Goal: Find specific page/section: Locate a particular part of the current website

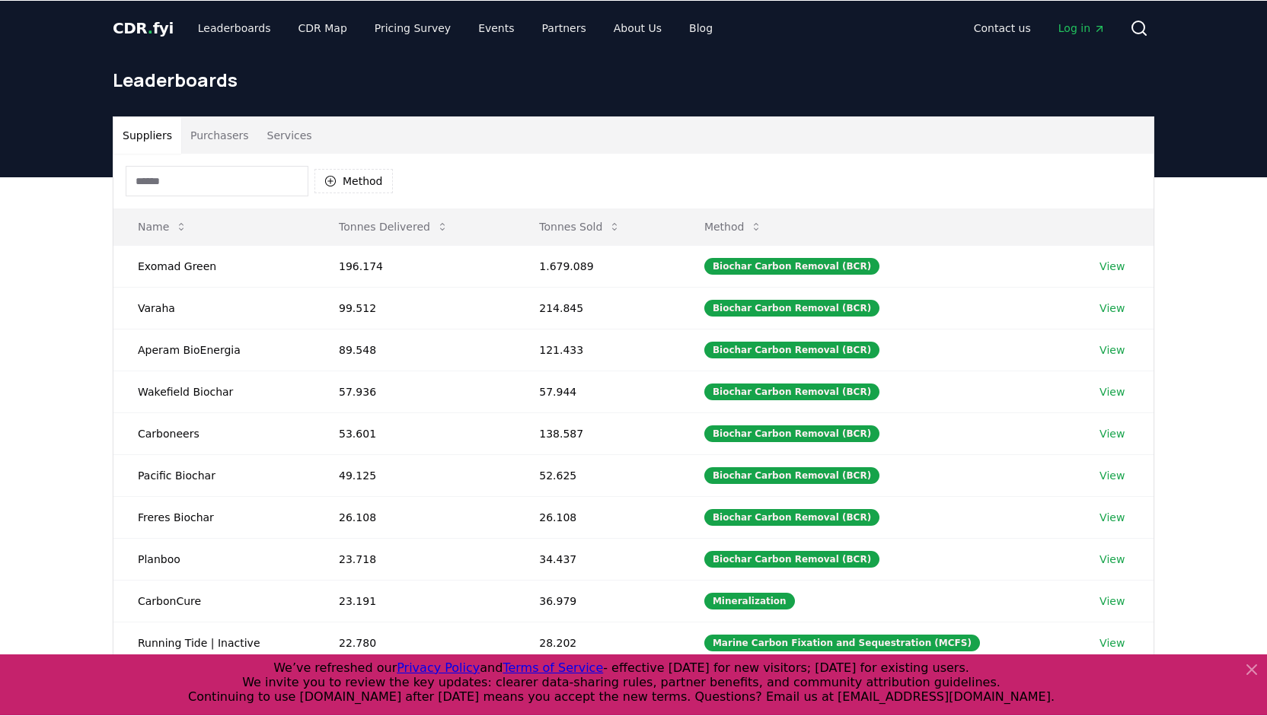
scroll to position [420, 0]
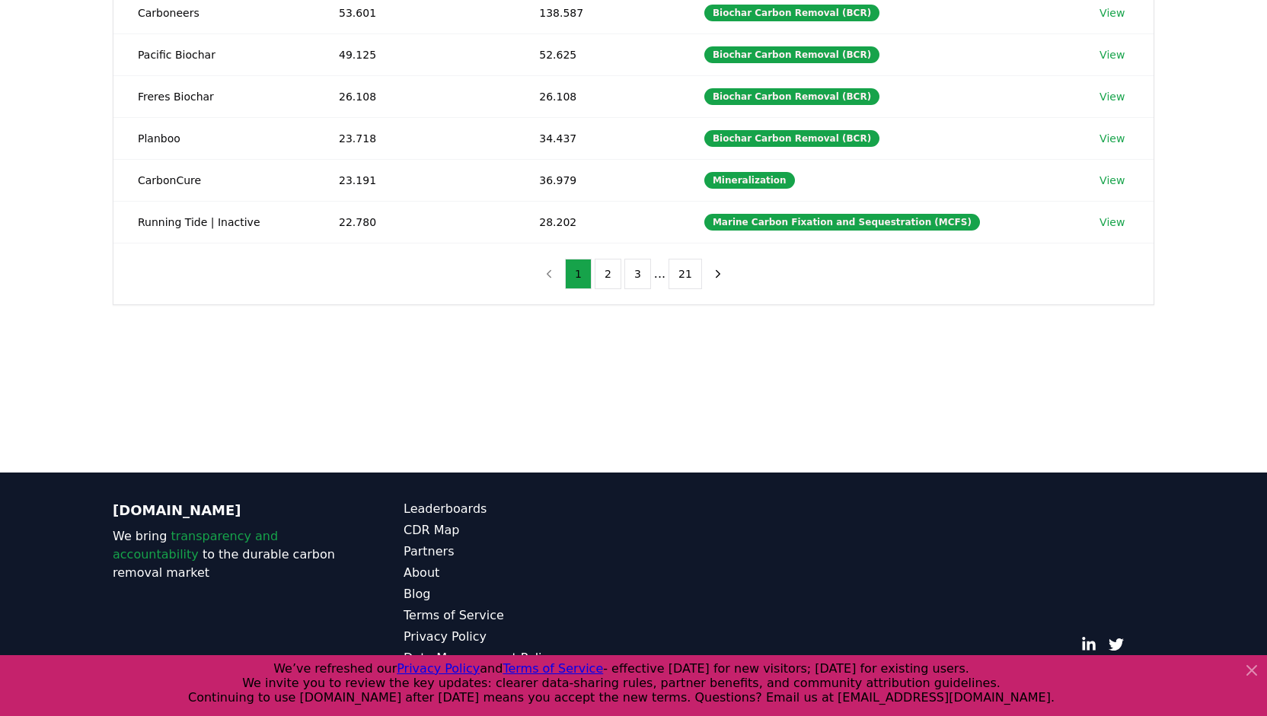
click at [7, 458] on main "Suppliers Purchasers Services Method Name Tonnes Delivered Tonnes Sold Method E…" at bounding box center [633, 114] width 1267 height 716
click at [11, 438] on main "Suppliers Purchasers Services Method Name Tonnes Delivered Tonnes Sold Method E…" at bounding box center [633, 114] width 1267 height 716
click at [1266, 98] on div "Suppliers Purchasers Services Method Name Tonnes Delivered Tonnes Sold Method E…" at bounding box center [633, 61] width 1267 height 610
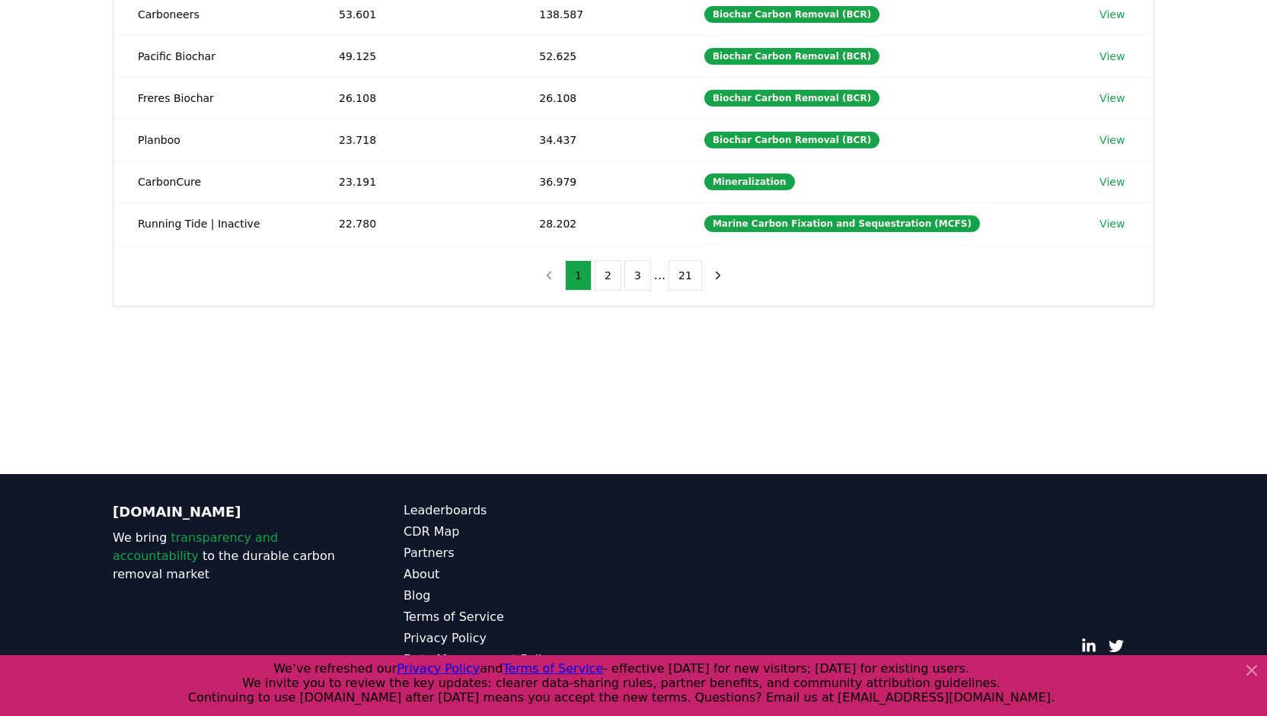
scroll to position [418, 0]
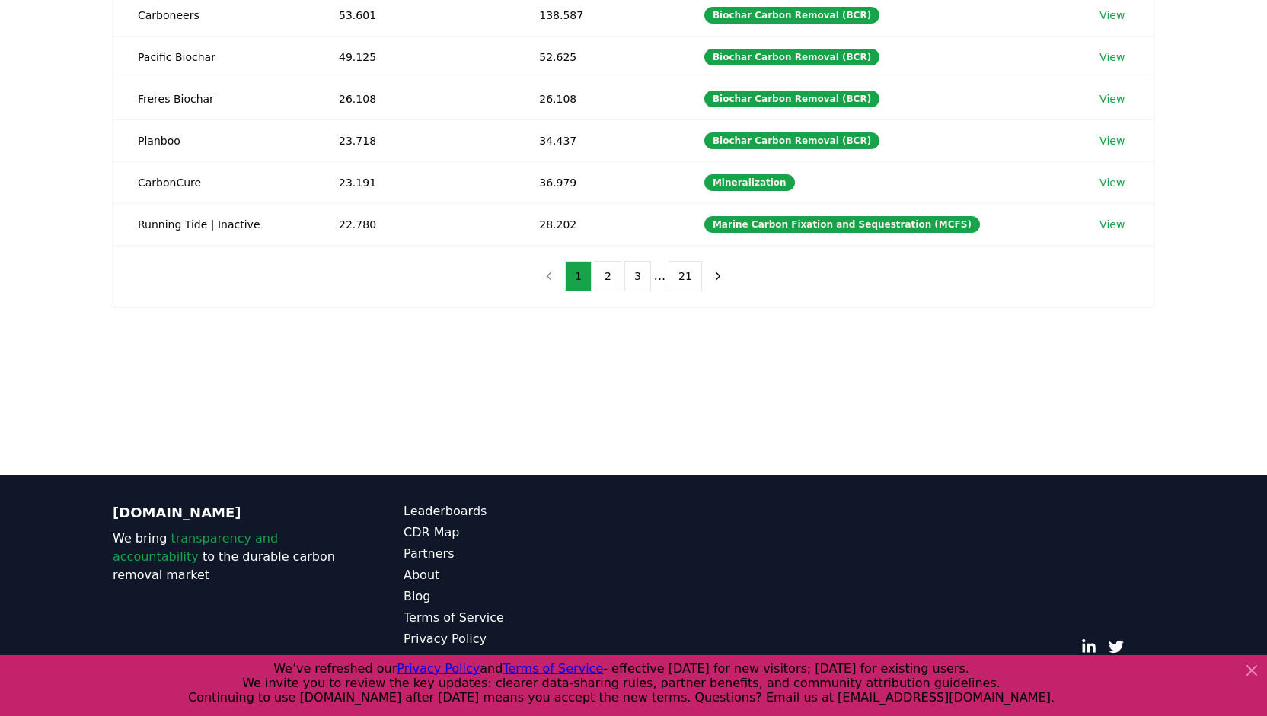
click at [0, 361] on main "Suppliers Purchasers Services Method Name Tonnes Delivered Tonnes Sold Method E…" at bounding box center [633, 117] width 1267 height 716
click at [0, 348] on div "Suppliers Purchasers Services Method Name Tonnes Delivered Tonnes Sold Method E…" at bounding box center [633, 64] width 1267 height 610
click at [0, 107] on div "Suppliers Purchasers Services Method Name Tonnes Delivered Tonnes Sold Method E…" at bounding box center [633, 64] width 1267 height 610
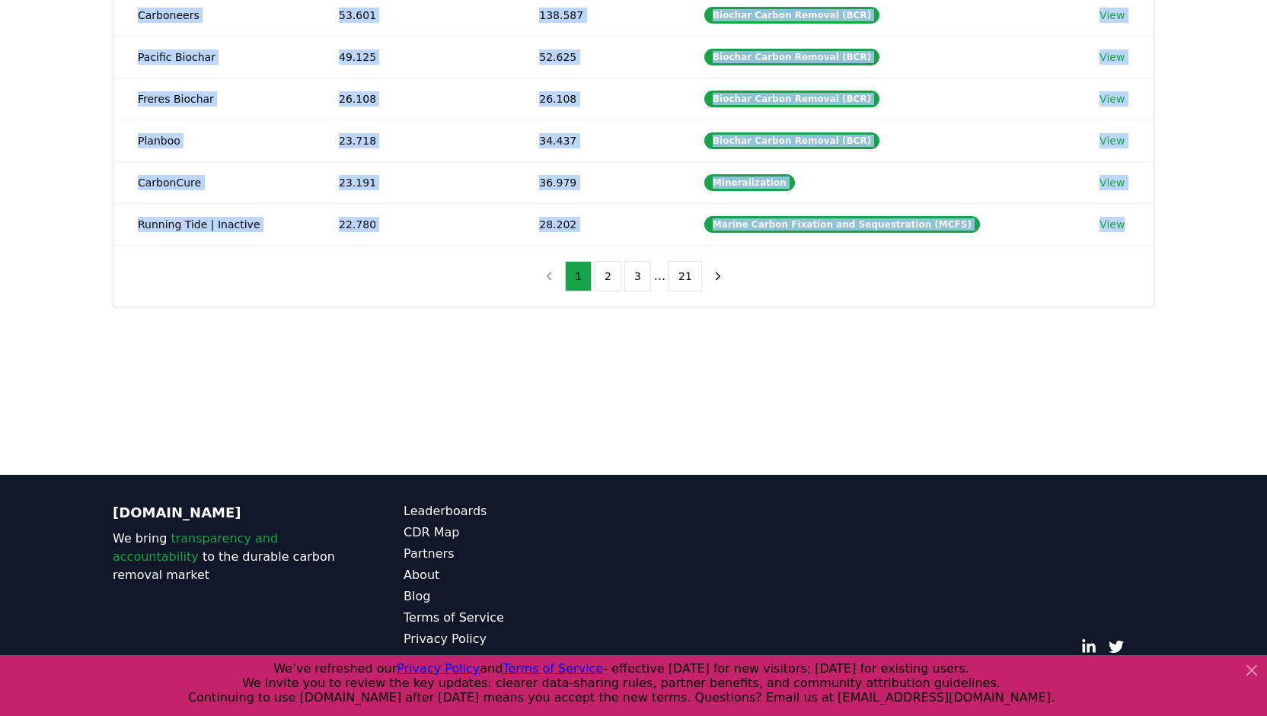
click at [0, 107] on div "Suppliers Purchasers Services Method Name Tonnes Delivered Tonnes Sold Method E…" at bounding box center [633, 64] width 1267 height 610
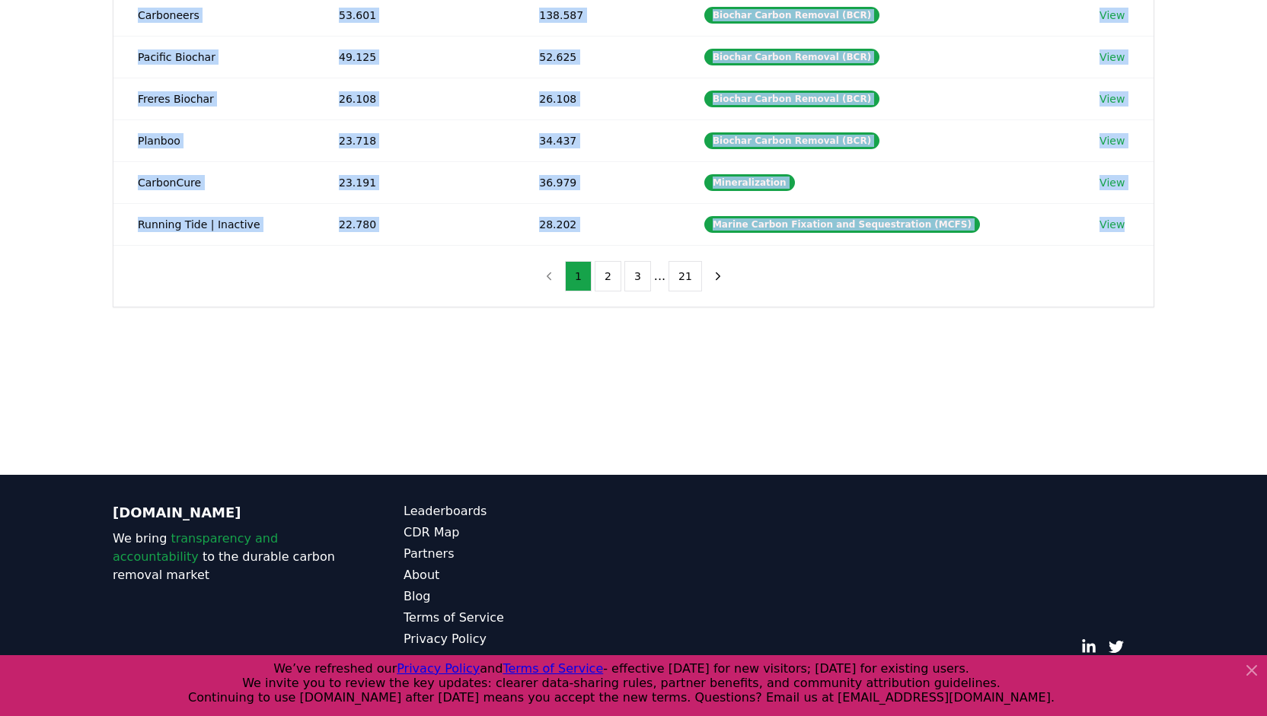
click at [0, 107] on div "Suppliers Purchasers Services Method Name Tonnes Delivered Tonnes Sold Method E…" at bounding box center [633, 64] width 1267 height 610
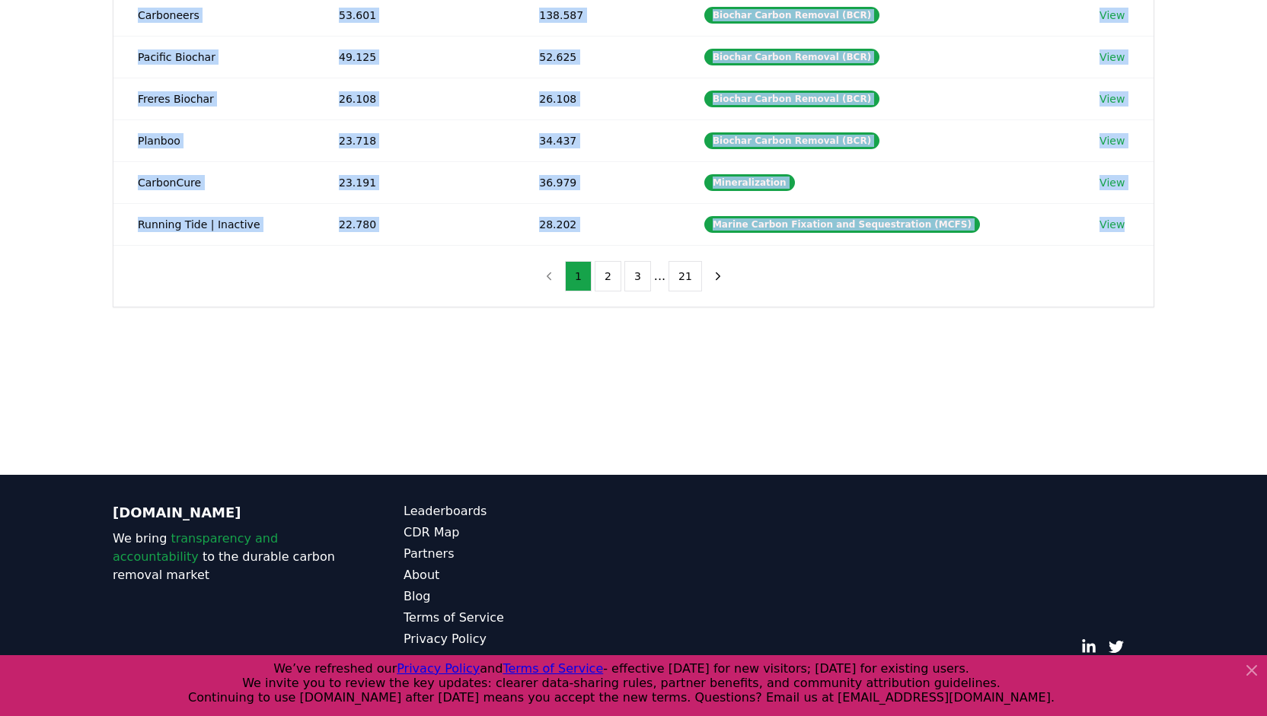
click at [0, 107] on div "Suppliers Purchasers Services Method Name Tonnes Delivered Tonnes Sold Method E…" at bounding box center [633, 64] width 1267 height 610
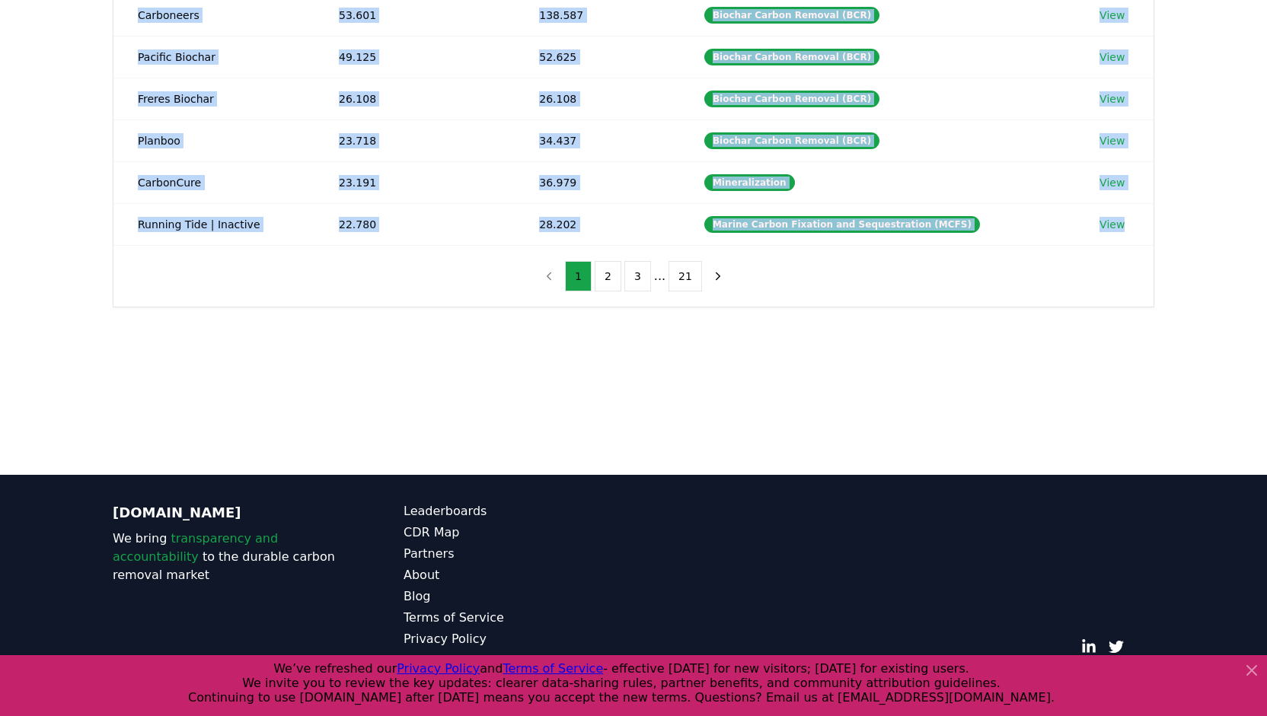
click at [0, 107] on div "Suppliers Purchasers Services Method Name Tonnes Delivered Tonnes Sold Method E…" at bounding box center [633, 64] width 1267 height 610
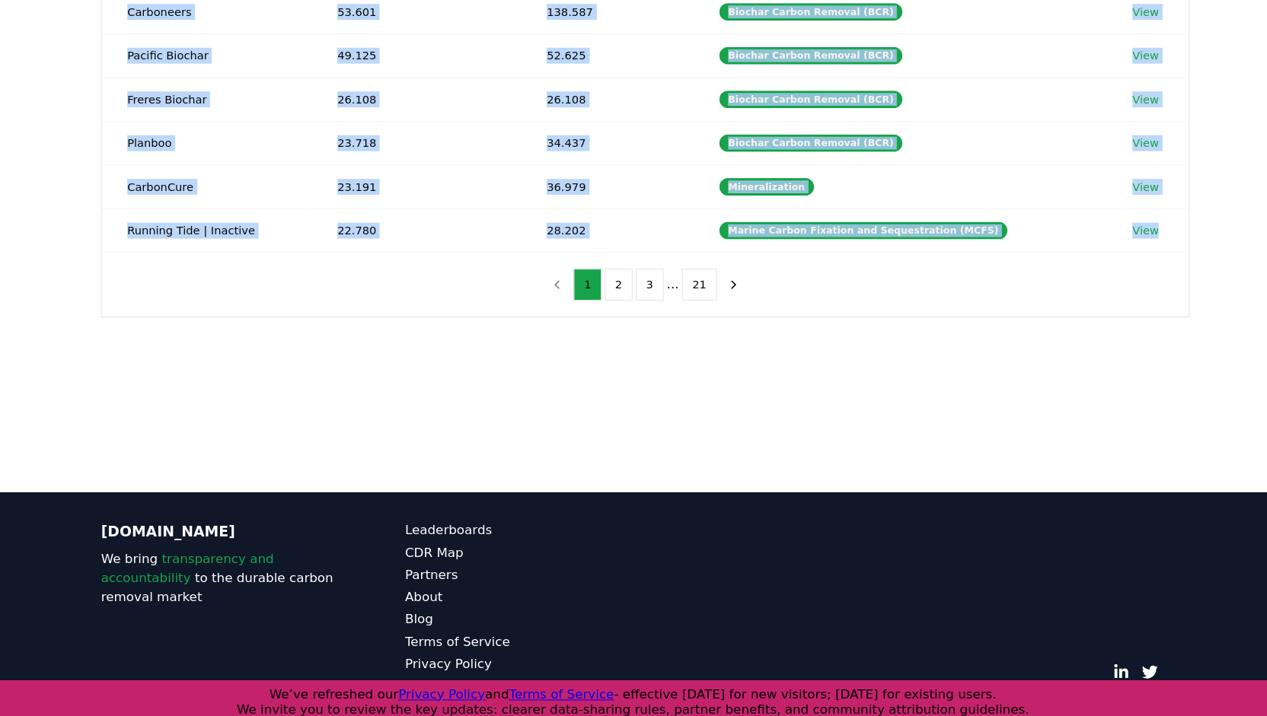
scroll to position [420, 0]
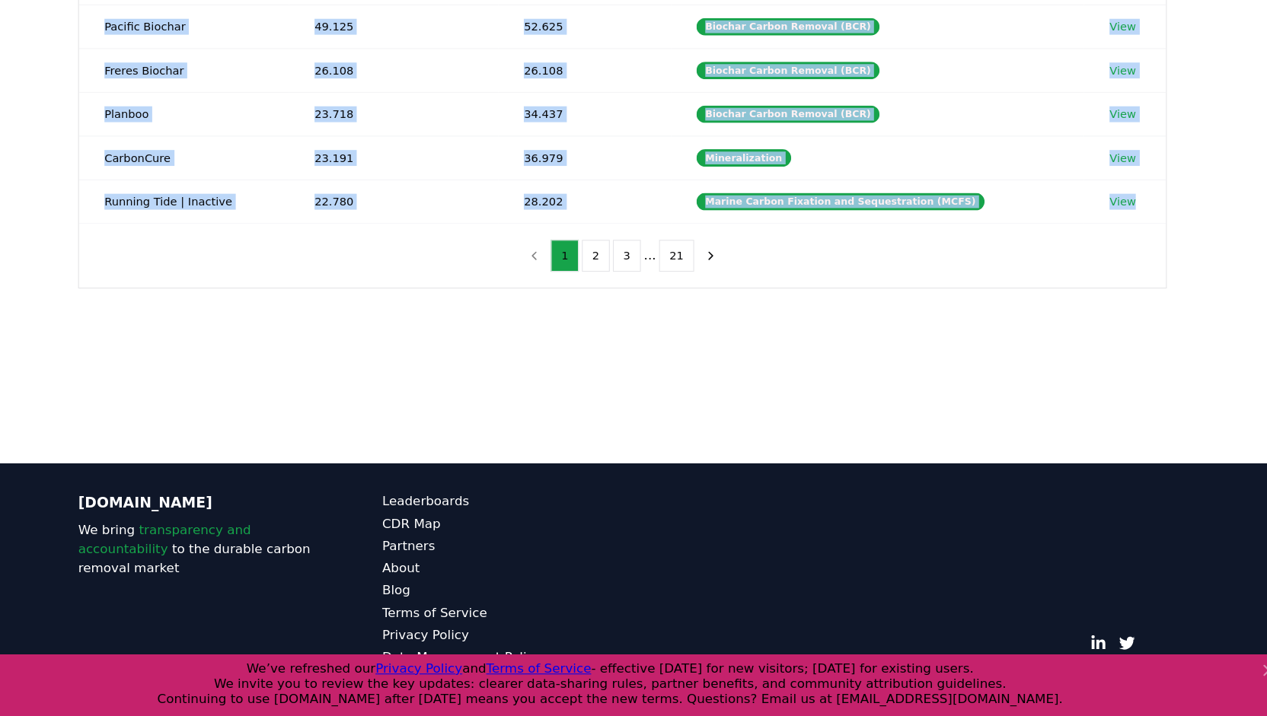
click at [1248, 701] on div at bounding box center [1248, 686] width 24 height 49
click at [1248, 699] on div at bounding box center [1248, 686] width 24 height 49
